Goal: Task Accomplishment & Management: Manage account settings

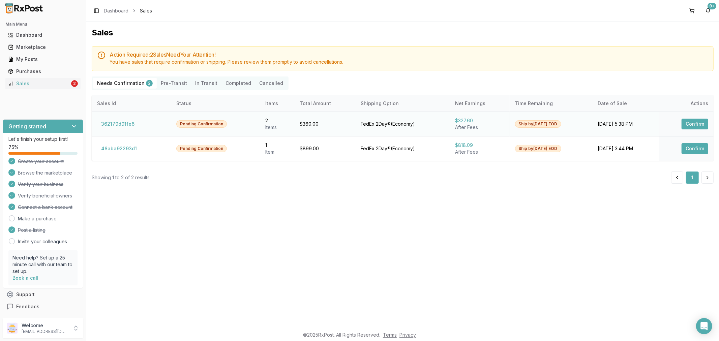
drag, startPoint x: 687, startPoint y: 125, endPoint x: 681, endPoint y: 124, distance: 6.5
click at [686, 124] on button "Confirm" at bounding box center [694, 124] width 27 height 11
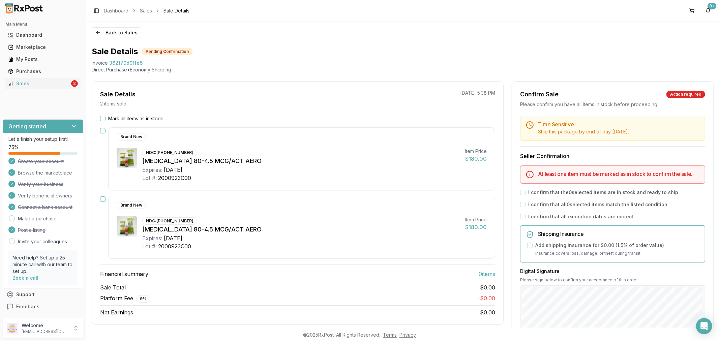
click at [521, 45] on div "Back to Sales Sale Details Pending Confirmation Invoice 362179d91fe6 Direct Pur…" at bounding box center [402, 175] width 632 height 306
click at [41, 85] on div "Sales" at bounding box center [39, 83] width 62 height 7
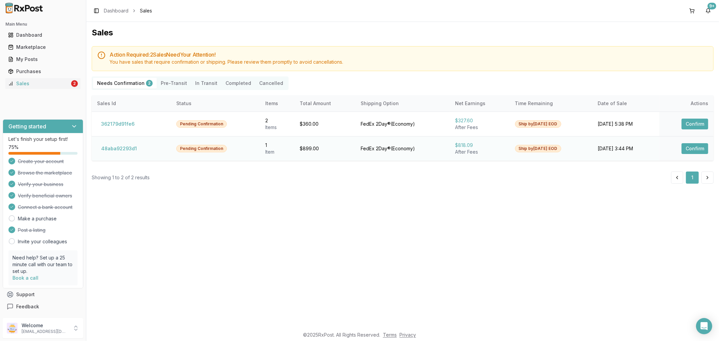
click at [702, 147] on button "Confirm" at bounding box center [694, 148] width 27 height 11
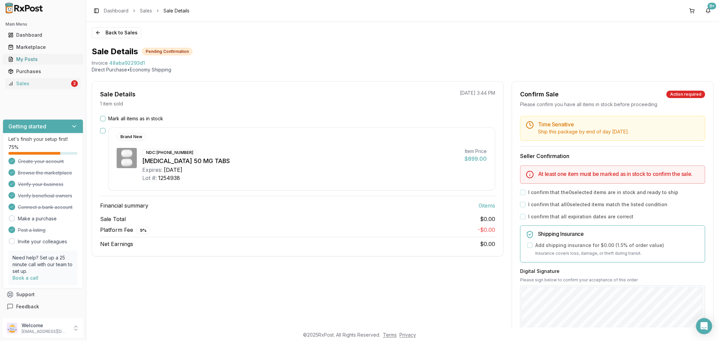
click at [27, 61] on div "My Posts" at bounding box center [43, 59] width 70 height 7
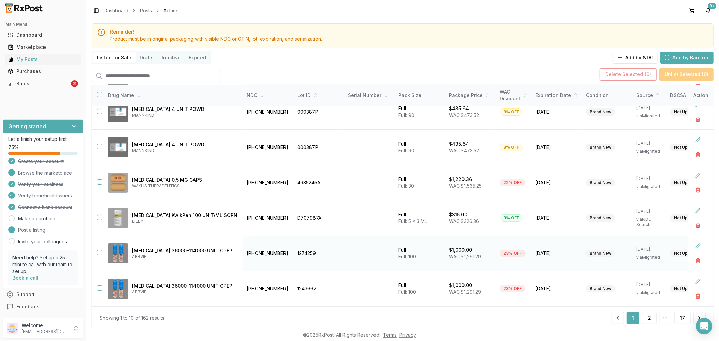
scroll to position [37, 0]
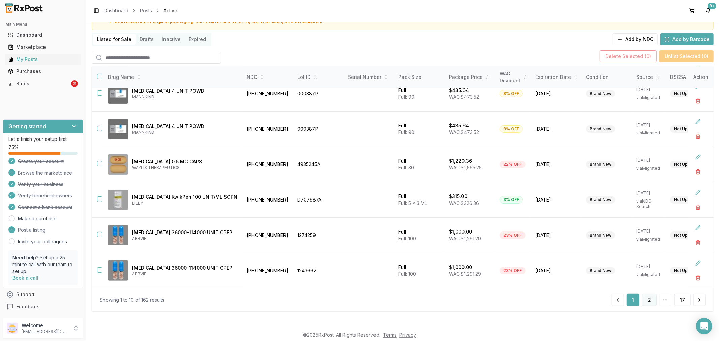
click at [651, 302] on button "2" at bounding box center [649, 300] width 14 height 12
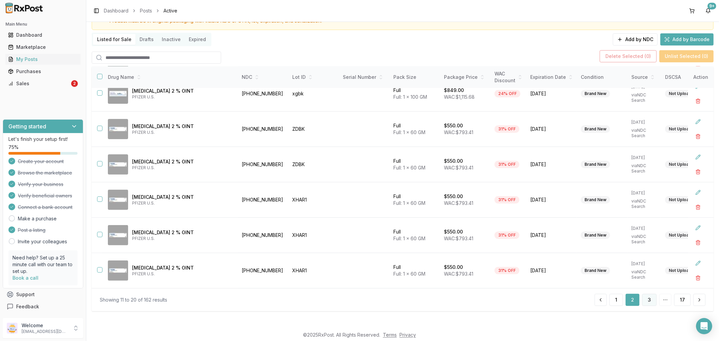
click at [644, 298] on button "3" at bounding box center [649, 300] width 14 height 12
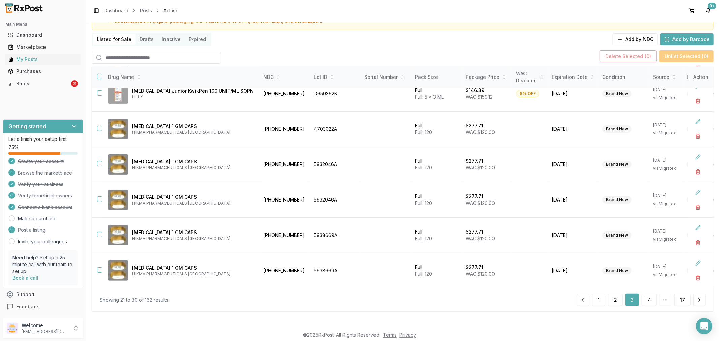
click at [646, 299] on button "4" at bounding box center [649, 300] width 15 height 12
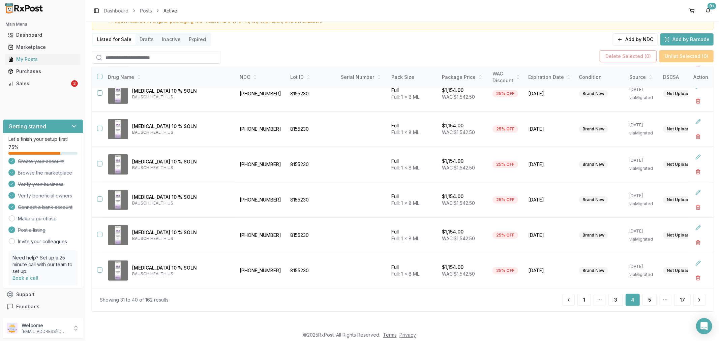
scroll to position [154, 0]
click at [646, 299] on button "5" at bounding box center [649, 300] width 14 height 12
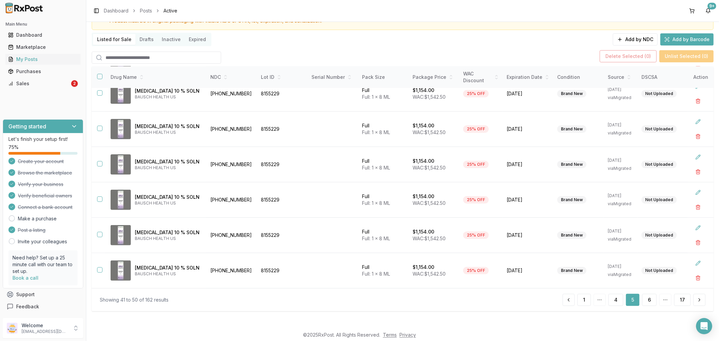
click at [646, 299] on button "6" at bounding box center [649, 300] width 14 height 12
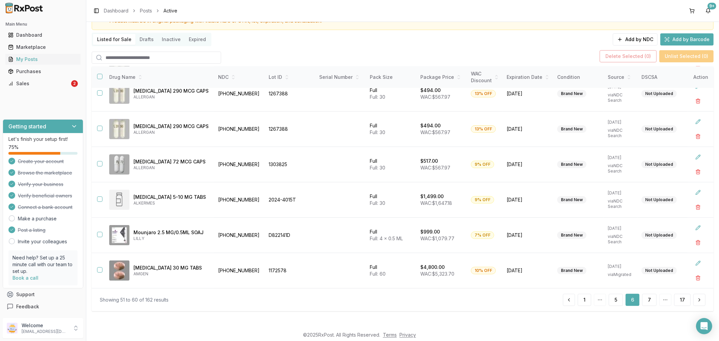
click at [646, 299] on button "7" at bounding box center [649, 300] width 14 height 12
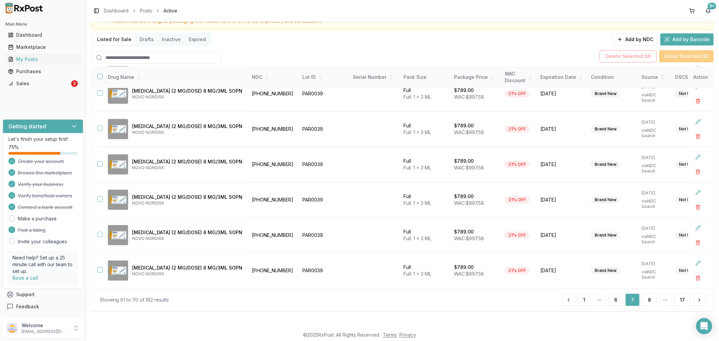
click at [646, 299] on button "8" at bounding box center [649, 300] width 14 height 12
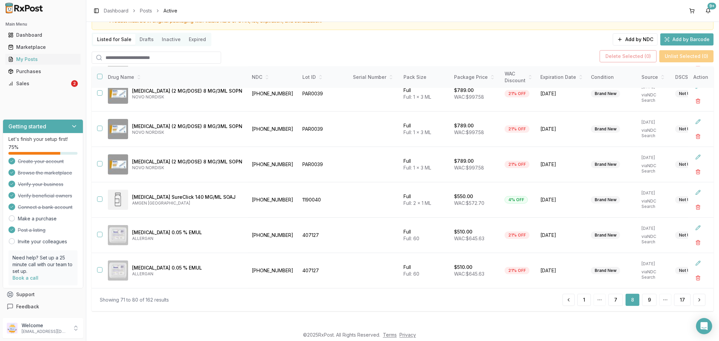
click at [646, 299] on button "9" at bounding box center [649, 300] width 14 height 12
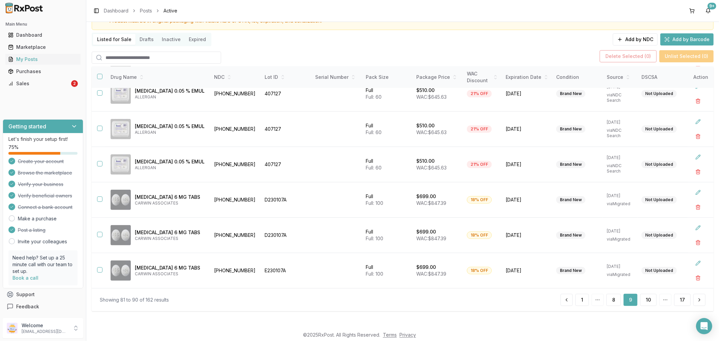
scroll to position [154, 0]
click at [646, 299] on button "10" at bounding box center [648, 300] width 17 height 12
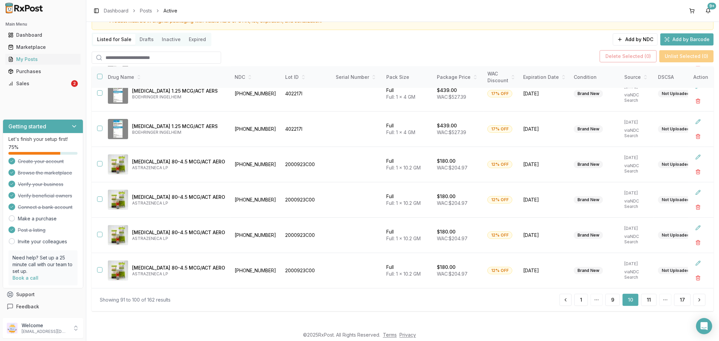
scroll to position [156, 0]
click at [99, 161] on button "button" at bounding box center [99, 163] width 5 height 5
click at [99, 196] on button "button" at bounding box center [99, 198] width 5 height 5
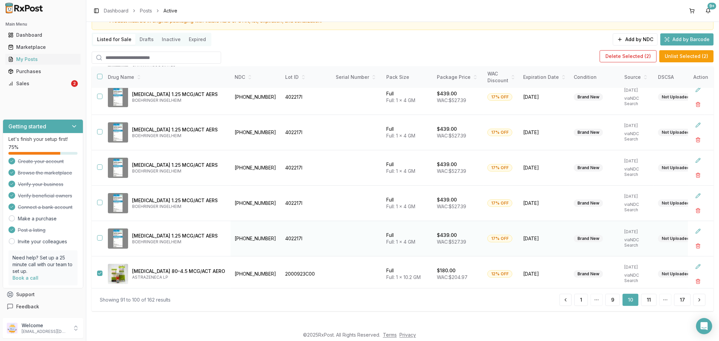
scroll to position [0, 0]
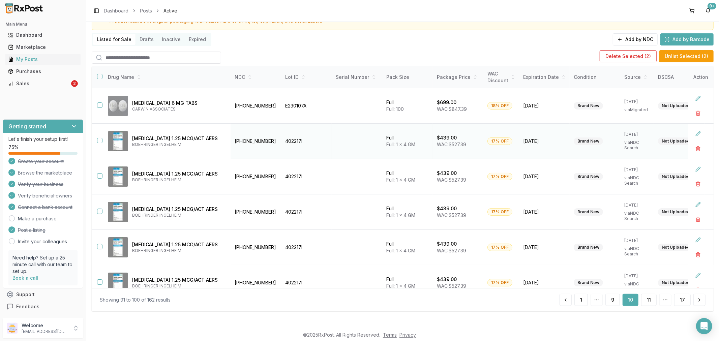
click at [98, 140] on button "button" at bounding box center [99, 140] width 5 height 5
click at [99, 176] on button "button" at bounding box center [99, 175] width 5 height 5
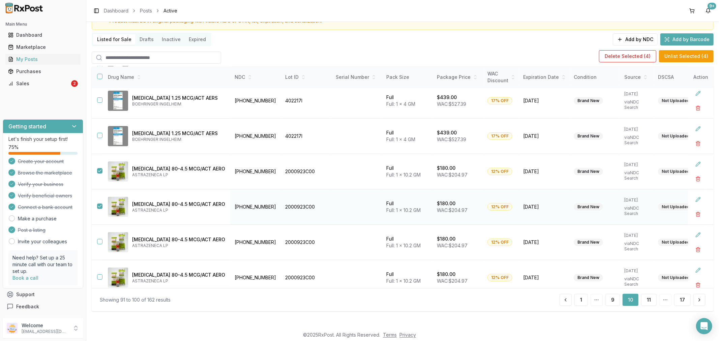
scroll to position [150, 0]
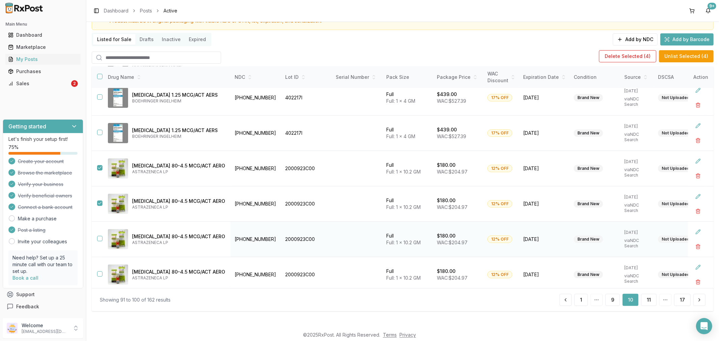
click at [99, 237] on button "button" at bounding box center [99, 238] width 5 height 5
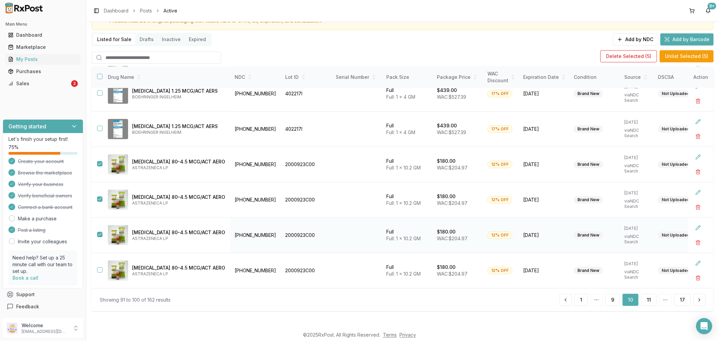
scroll to position [156, 0]
click at [98, 267] on button "button" at bounding box center [99, 269] width 5 height 5
click at [630, 59] on button "Delete Selected ( 6 )" at bounding box center [627, 56] width 57 height 12
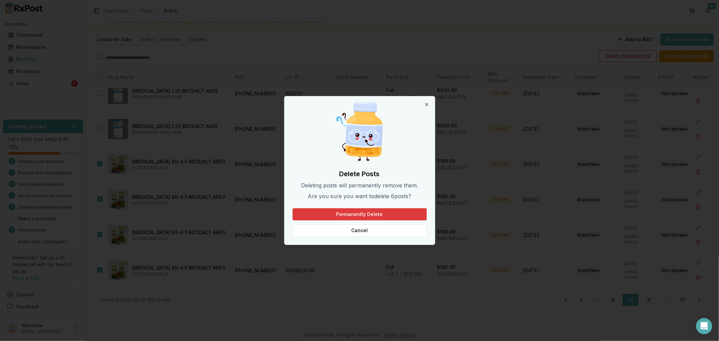
click at [407, 215] on button "Permanently Delete" at bounding box center [359, 214] width 134 height 12
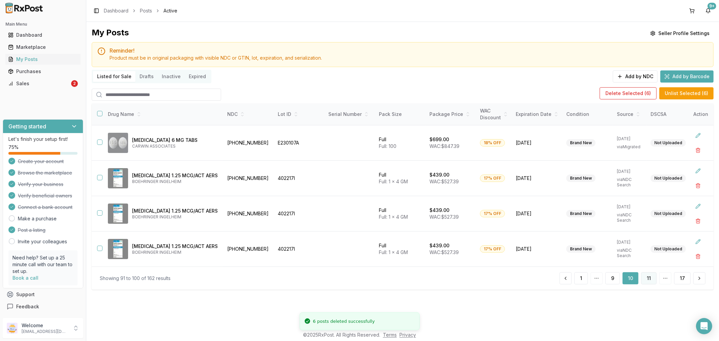
click at [649, 281] on button "11" at bounding box center [648, 278] width 15 height 12
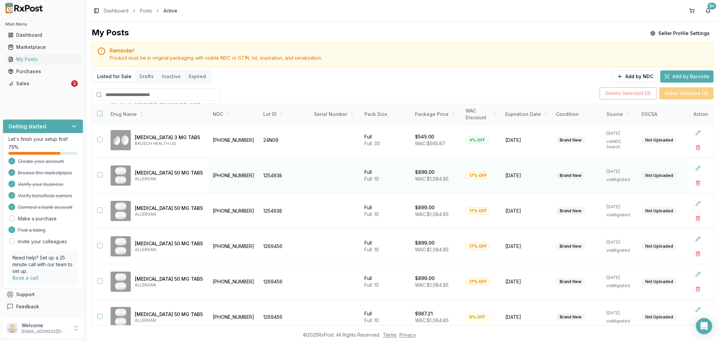
scroll to position [75, 0]
click at [98, 172] on button "button" at bounding box center [99, 173] width 5 height 5
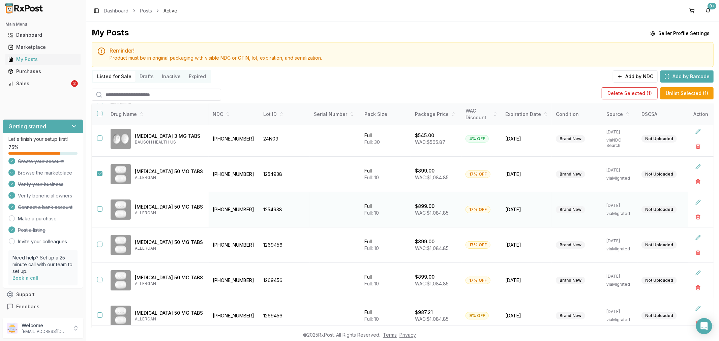
click at [99, 207] on button "button" at bounding box center [99, 208] width 5 height 5
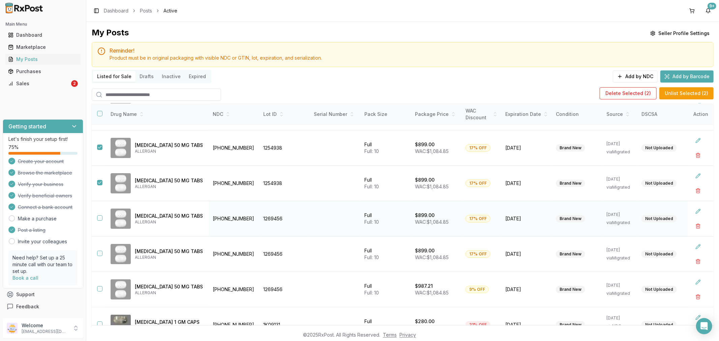
scroll to position [112, 0]
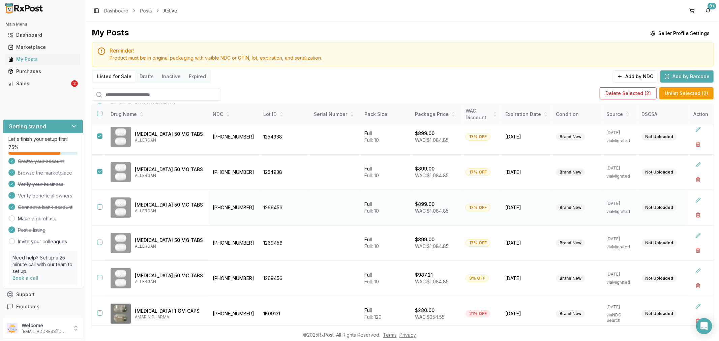
click at [99, 207] on button "button" at bounding box center [99, 206] width 5 height 5
click at [96, 242] on td at bounding box center [98, 242] width 13 height 35
click at [99, 243] on button "button" at bounding box center [99, 242] width 5 height 5
click at [100, 277] on button "button" at bounding box center [99, 277] width 5 height 5
click at [638, 94] on button "Delete Selected ( 5 )" at bounding box center [628, 93] width 57 height 12
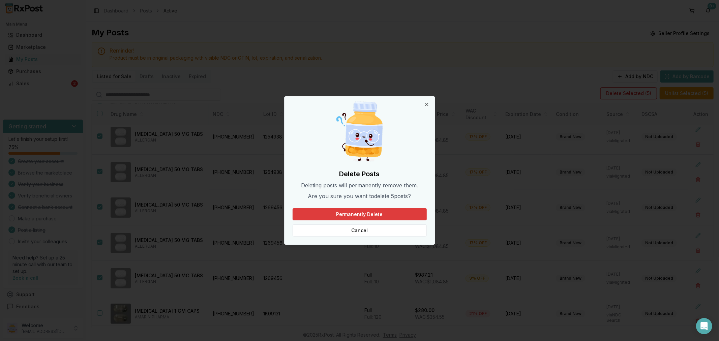
click at [389, 215] on button "Permanently Delete" at bounding box center [359, 214] width 134 height 12
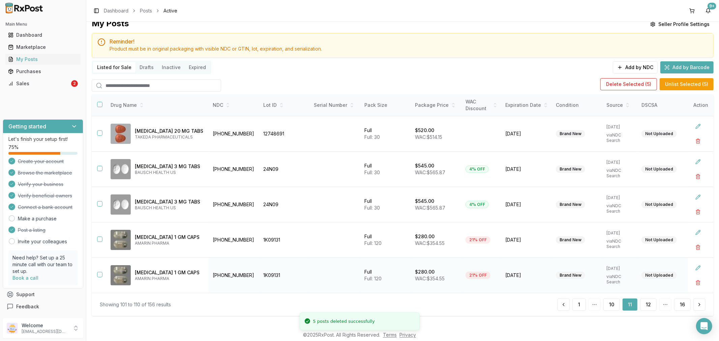
scroll to position [14, 0]
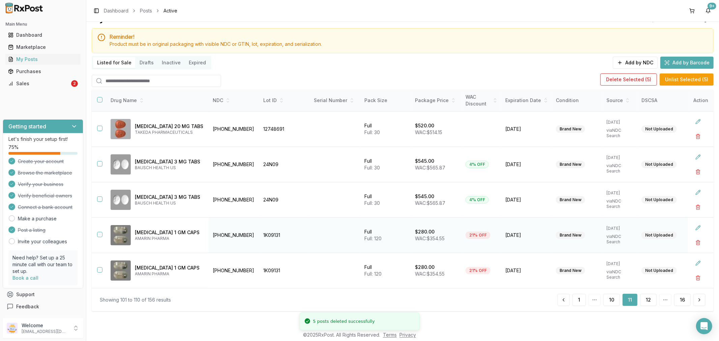
drag, startPoint x: 99, startPoint y: 233, endPoint x: 99, endPoint y: 240, distance: 7.1
click at [99, 234] on button "button" at bounding box center [99, 234] width 5 height 5
click at [99, 269] on button "button" at bounding box center [99, 269] width 5 height 5
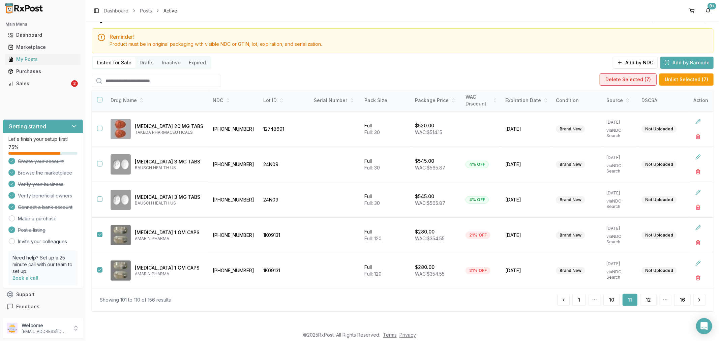
click at [635, 82] on button "Delete Selected ( 7 )" at bounding box center [627, 79] width 57 height 12
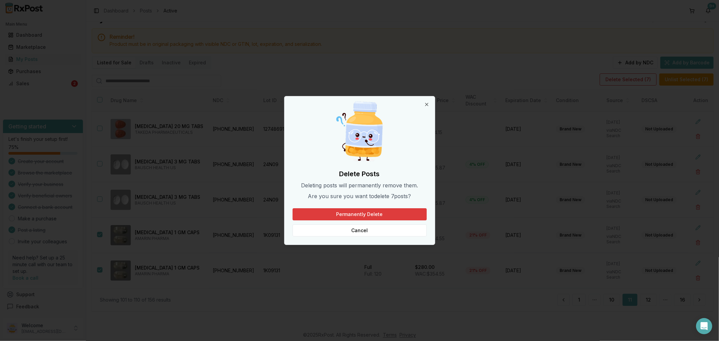
click at [412, 211] on button "Permanently Delete" at bounding box center [359, 214] width 134 height 12
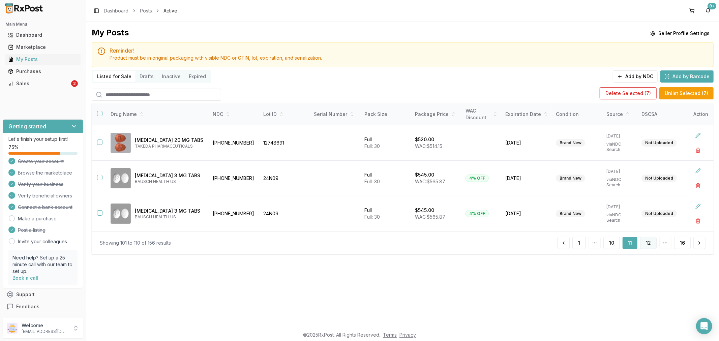
click at [650, 242] on button "12" at bounding box center [648, 243] width 17 height 12
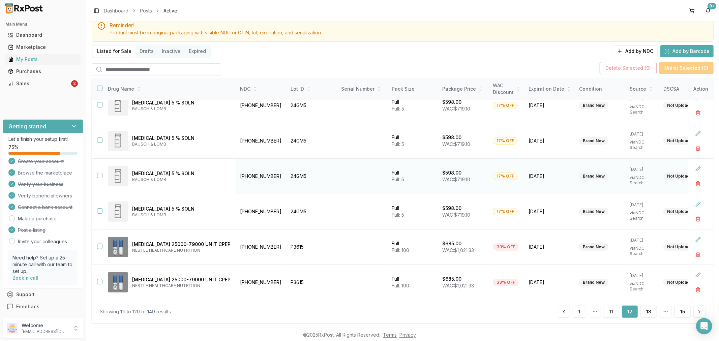
scroll to position [37, 0]
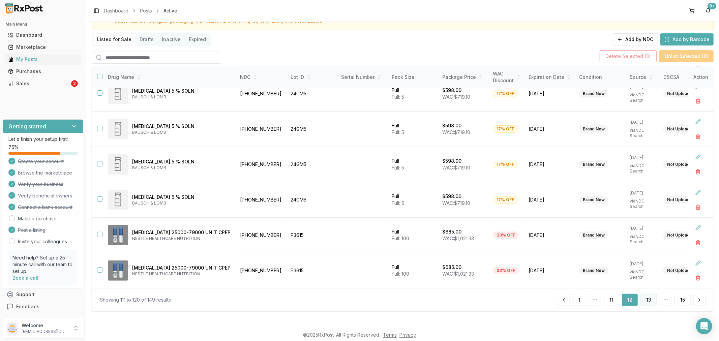
click at [647, 299] on button "13" at bounding box center [648, 300] width 17 height 12
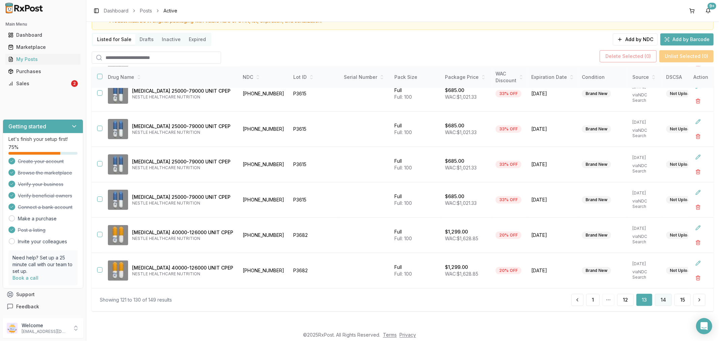
click at [665, 297] on button "14" at bounding box center [663, 300] width 17 height 12
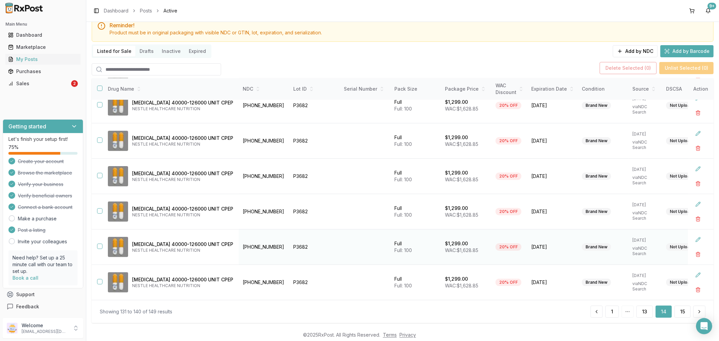
scroll to position [37, 0]
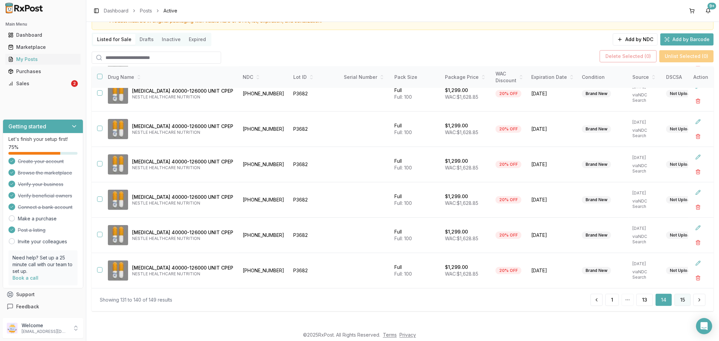
click at [681, 301] on button "15" at bounding box center [682, 300] width 16 height 12
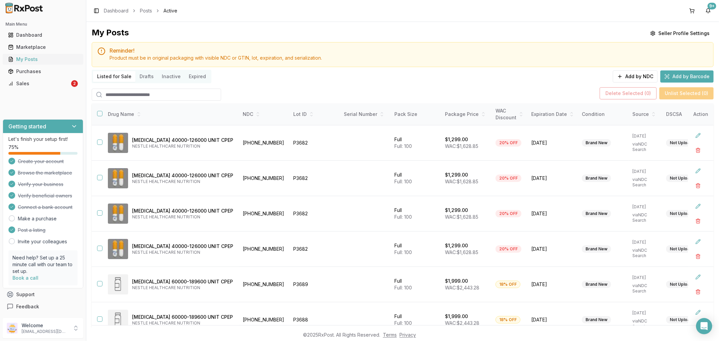
click at [40, 62] on div "My Posts" at bounding box center [43, 59] width 70 height 7
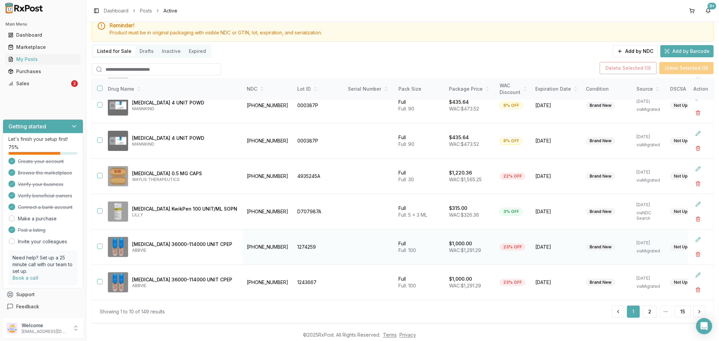
scroll to position [37, 0]
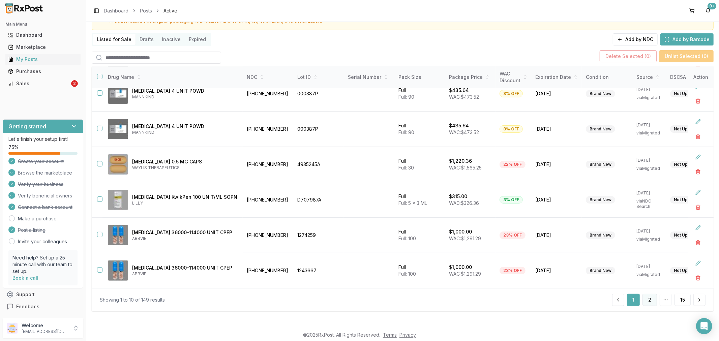
click at [646, 299] on button "2" at bounding box center [649, 300] width 14 height 12
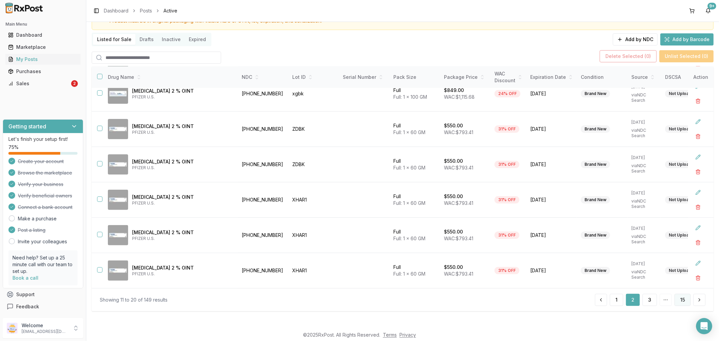
click at [679, 298] on button "15" at bounding box center [682, 300] width 16 height 12
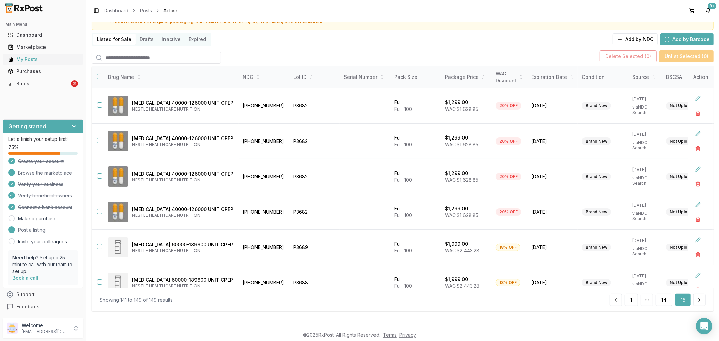
drag, startPoint x: 48, startPoint y: 59, endPoint x: 52, endPoint y: 62, distance: 4.8
click at [49, 59] on div "My Posts" at bounding box center [43, 59] width 70 height 7
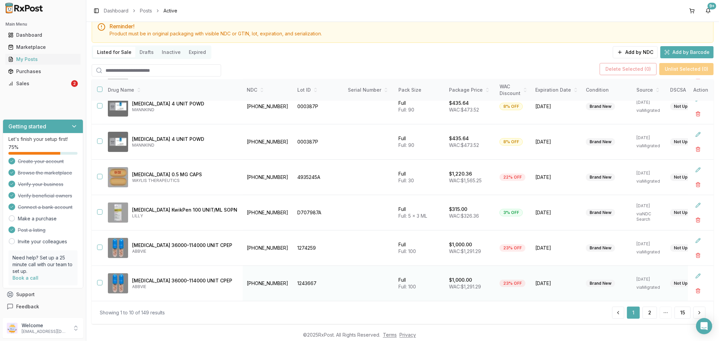
scroll to position [37, 0]
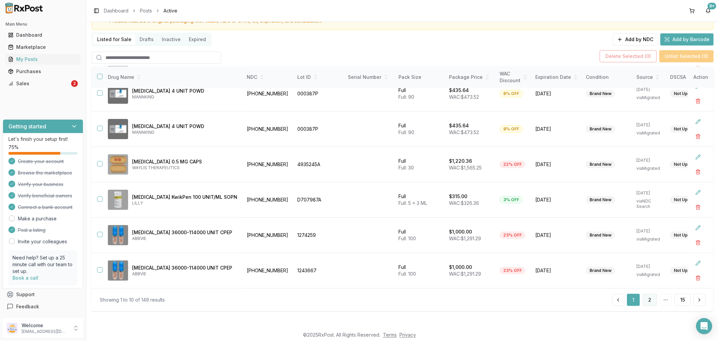
click at [642, 301] on button "2" at bounding box center [649, 300] width 14 height 12
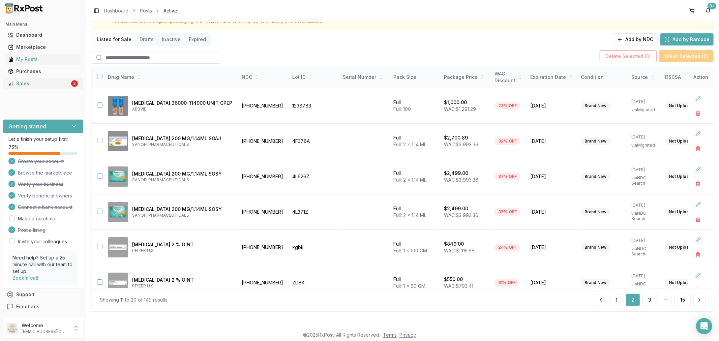
drag, startPoint x: 38, startPoint y: 80, endPoint x: 44, endPoint y: 84, distance: 7.4
click at [39, 81] on link "Sales 2" at bounding box center [42, 83] width 75 height 12
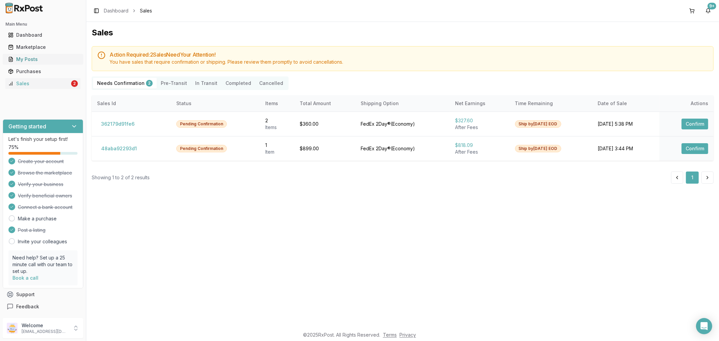
click at [41, 59] on div "My Posts" at bounding box center [43, 59] width 70 height 7
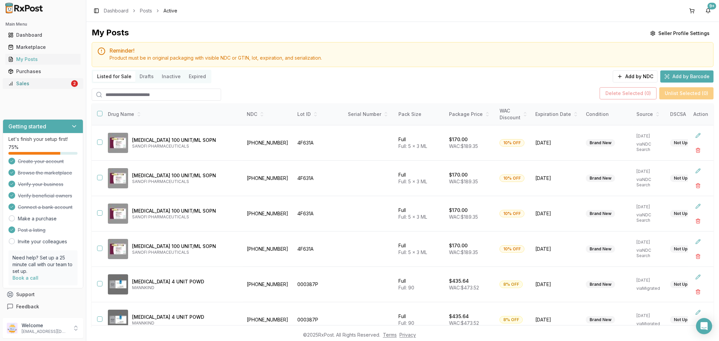
click at [29, 80] on div "Sales" at bounding box center [39, 83] width 62 height 7
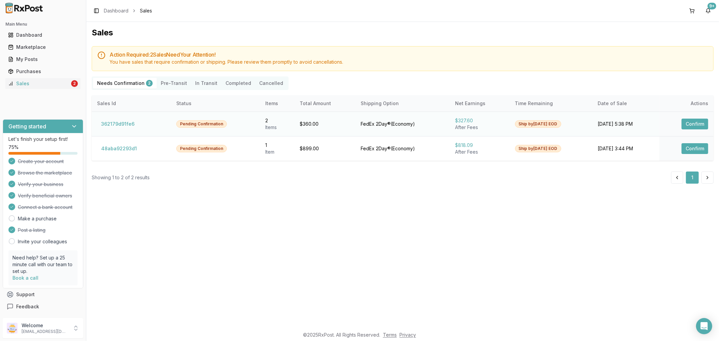
drag, startPoint x: 691, startPoint y: 125, endPoint x: 688, endPoint y: 126, distance: 3.5
click at [691, 125] on button "Confirm" at bounding box center [694, 124] width 27 height 11
click at [18, 85] on div "Sales" at bounding box center [39, 83] width 62 height 7
